Goal: Navigation & Orientation: Understand site structure

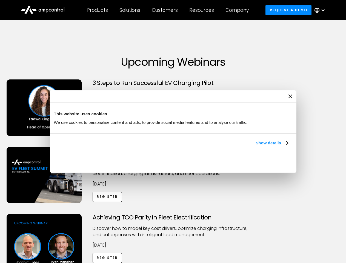
click at [256, 146] on link "Show details" at bounding box center [272, 143] width 32 height 7
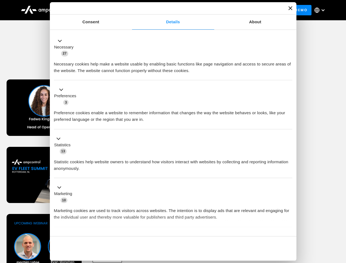
click at [289, 241] on button "Okay" at bounding box center [253, 249] width 79 height 16
click at [340, 221] on div "Achieving TCO Parity in Fleet Electrification Discover how to model key cost dr…" at bounding box center [173, 257] width 344 height 86
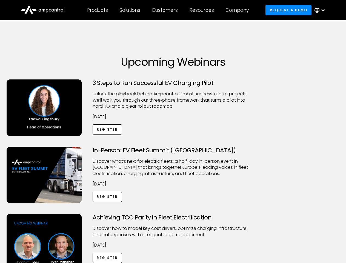
click at [169, 10] on div "Customers" at bounding box center [165, 10] width 26 height 6
click at [97, 10] on div "Products" at bounding box center [97, 10] width 21 height 6
click at [130, 10] on div "Solutions" at bounding box center [130, 10] width 21 height 6
click at [166, 10] on div "Customers" at bounding box center [165, 10] width 26 height 6
click at [203, 10] on div "Resources" at bounding box center [202, 10] width 25 height 6
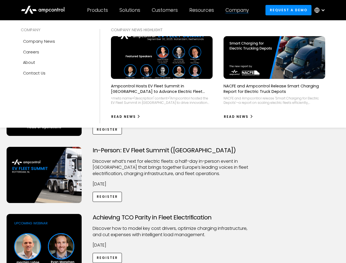
click at [239, 10] on div "Company" at bounding box center [237, 10] width 23 height 6
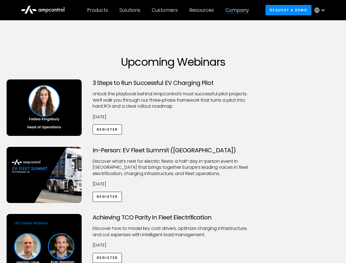
click at [321, 10] on div at bounding box center [323, 10] width 4 height 4
